Goal: Transaction & Acquisition: Purchase product/service

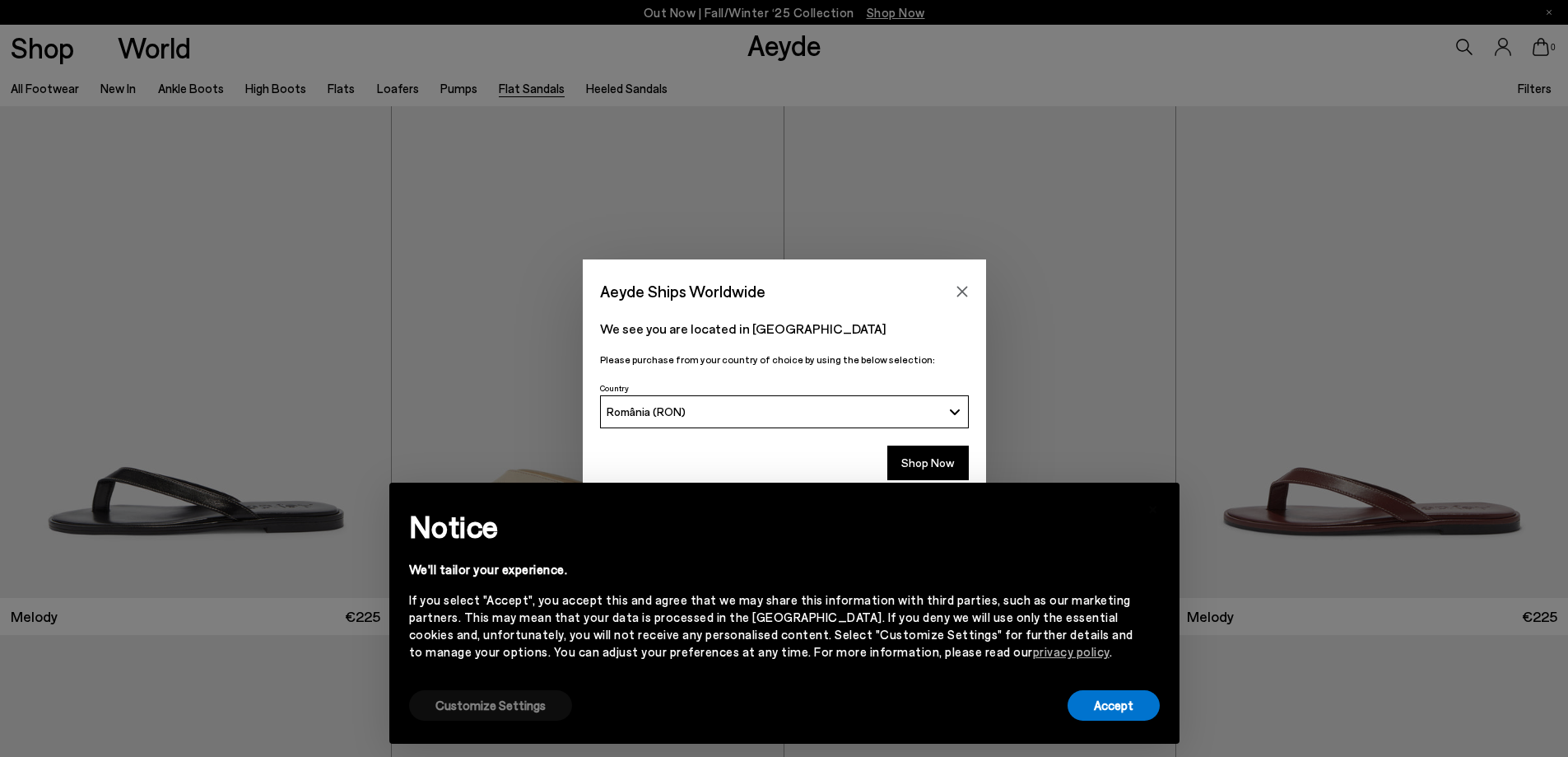
click at [502, 703] on button "Customize Settings" at bounding box center [490, 704] width 163 height 30
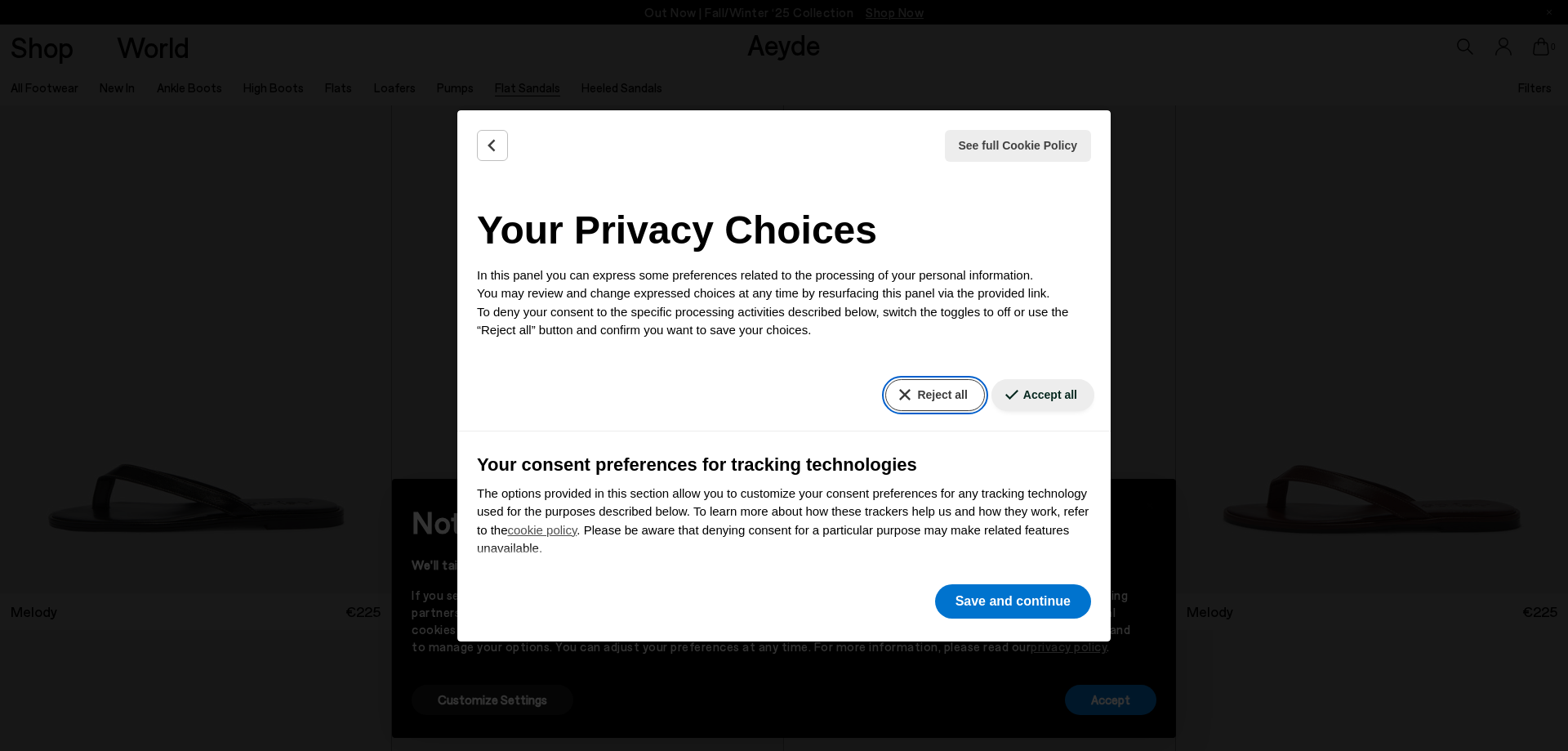
click at [910, 392] on button "Reject all" at bounding box center [934, 395] width 98 height 32
click at [966, 611] on button "Save and continue" at bounding box center [1013, 601] width 156 height 34
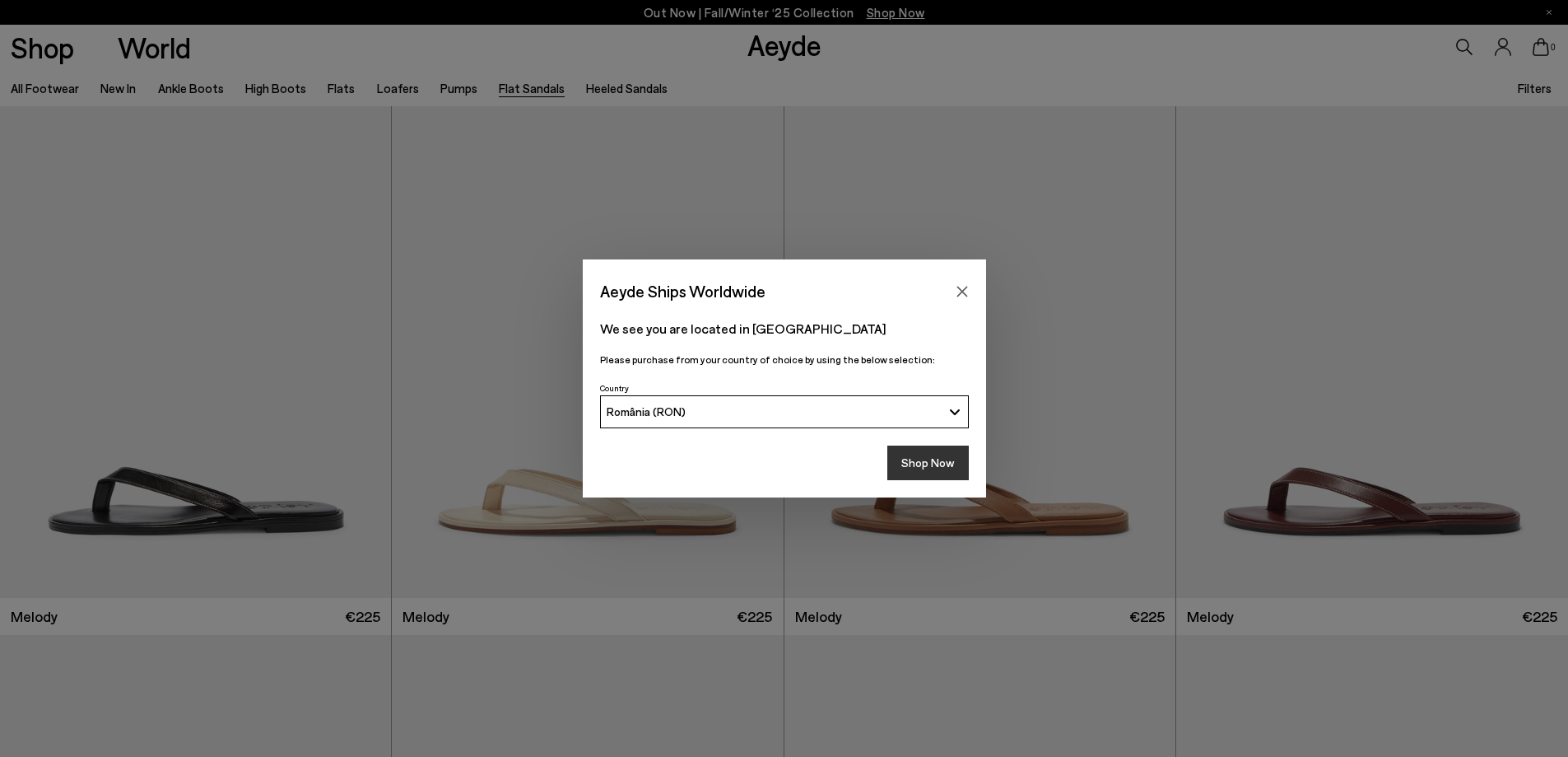
click at [924, 462] on button "Shop Now" at bounding box center [928, 463] width 81 height 35
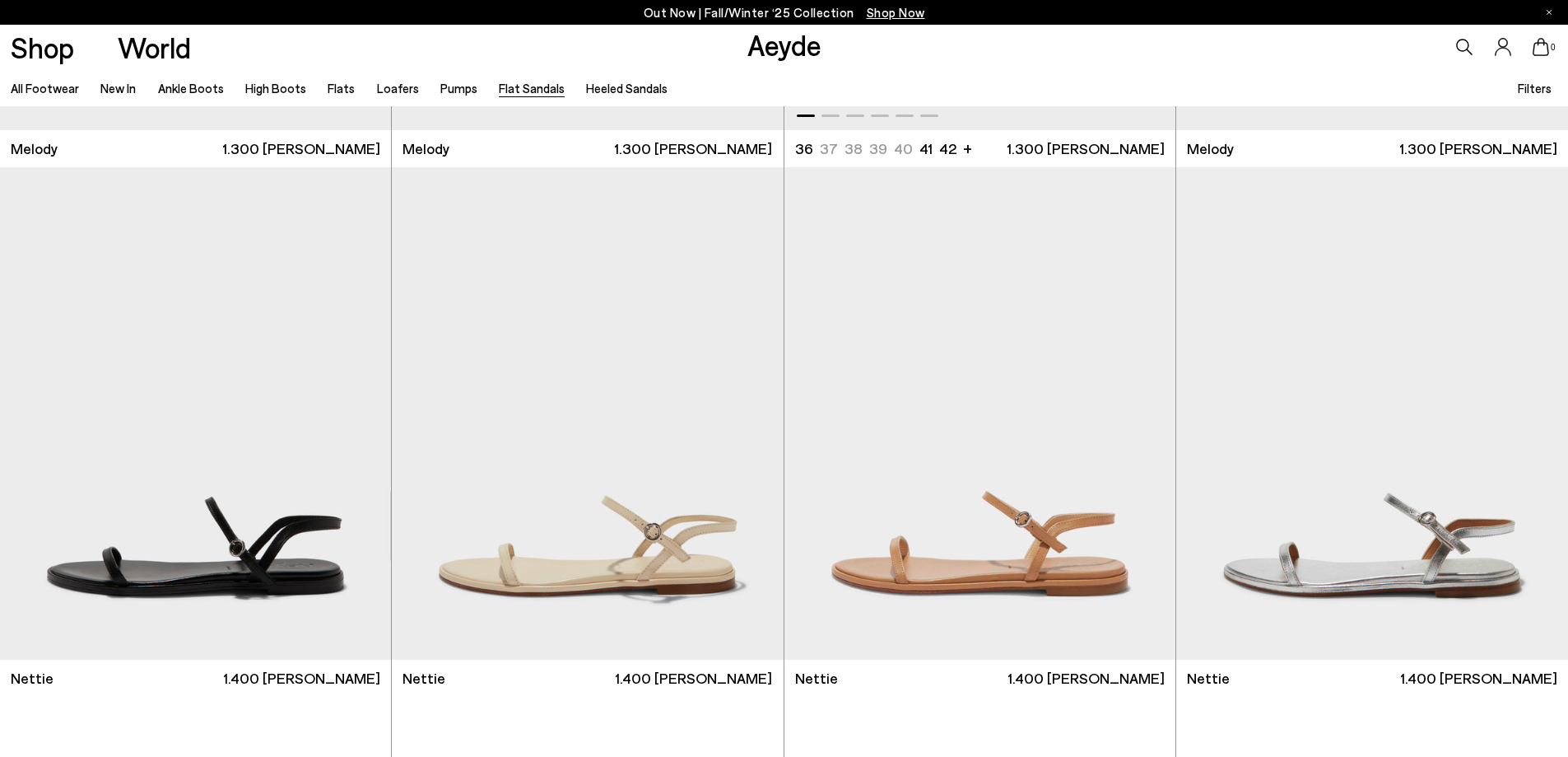
scroll to position [577, 0]
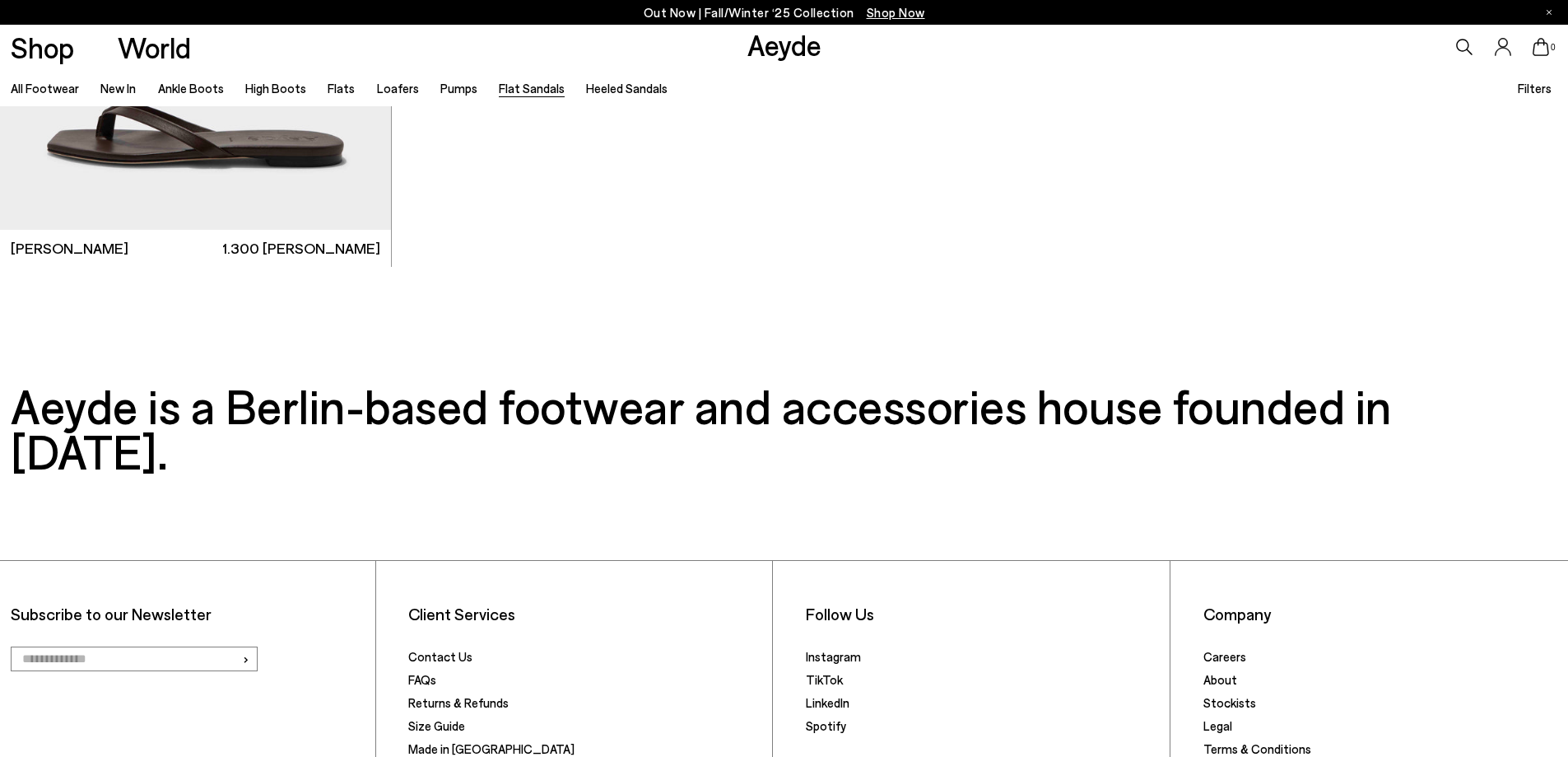
scroll to position [3672, 0]
